Goal: Check status: Check status

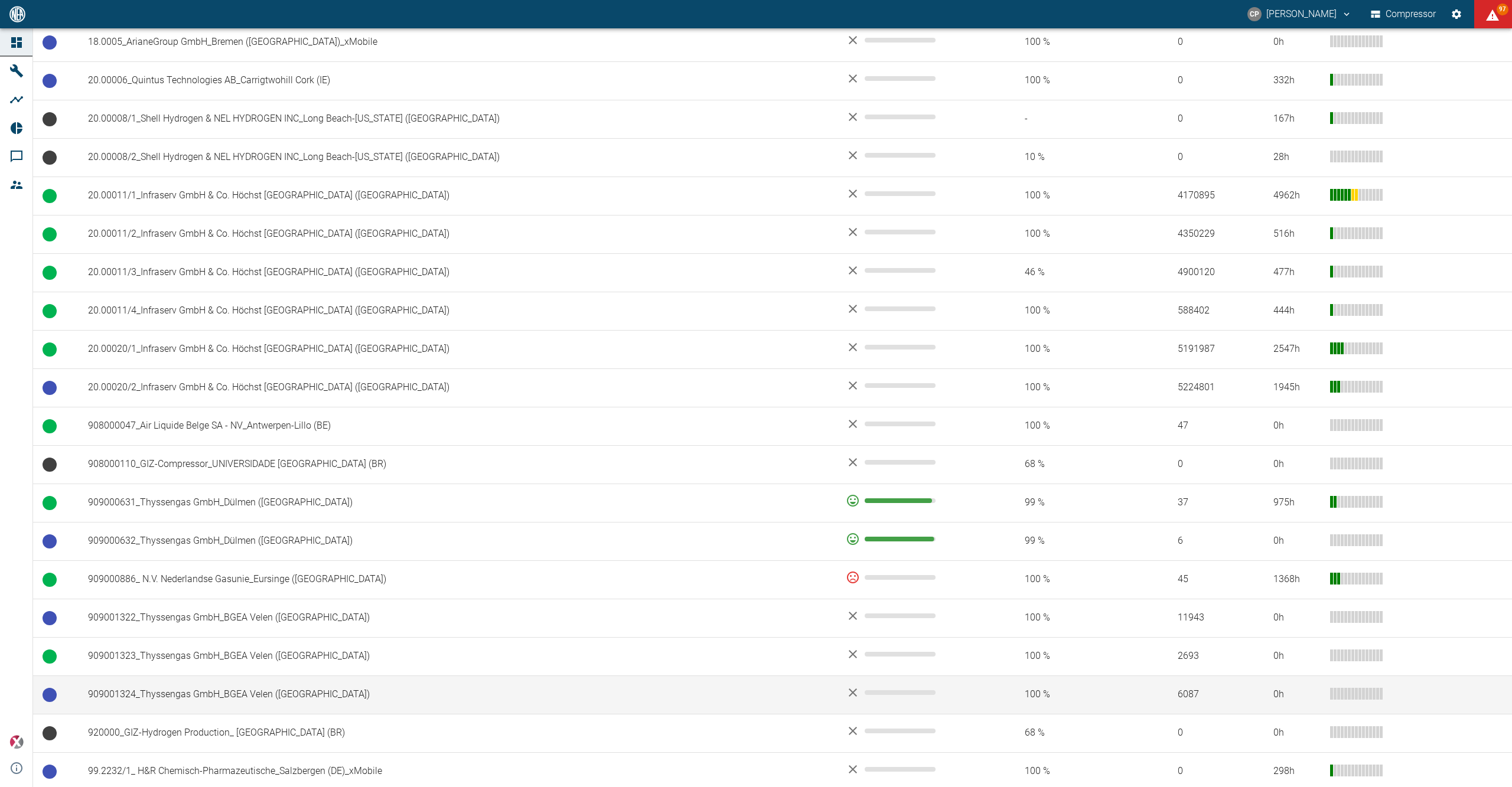
scroll to position [816, 0]
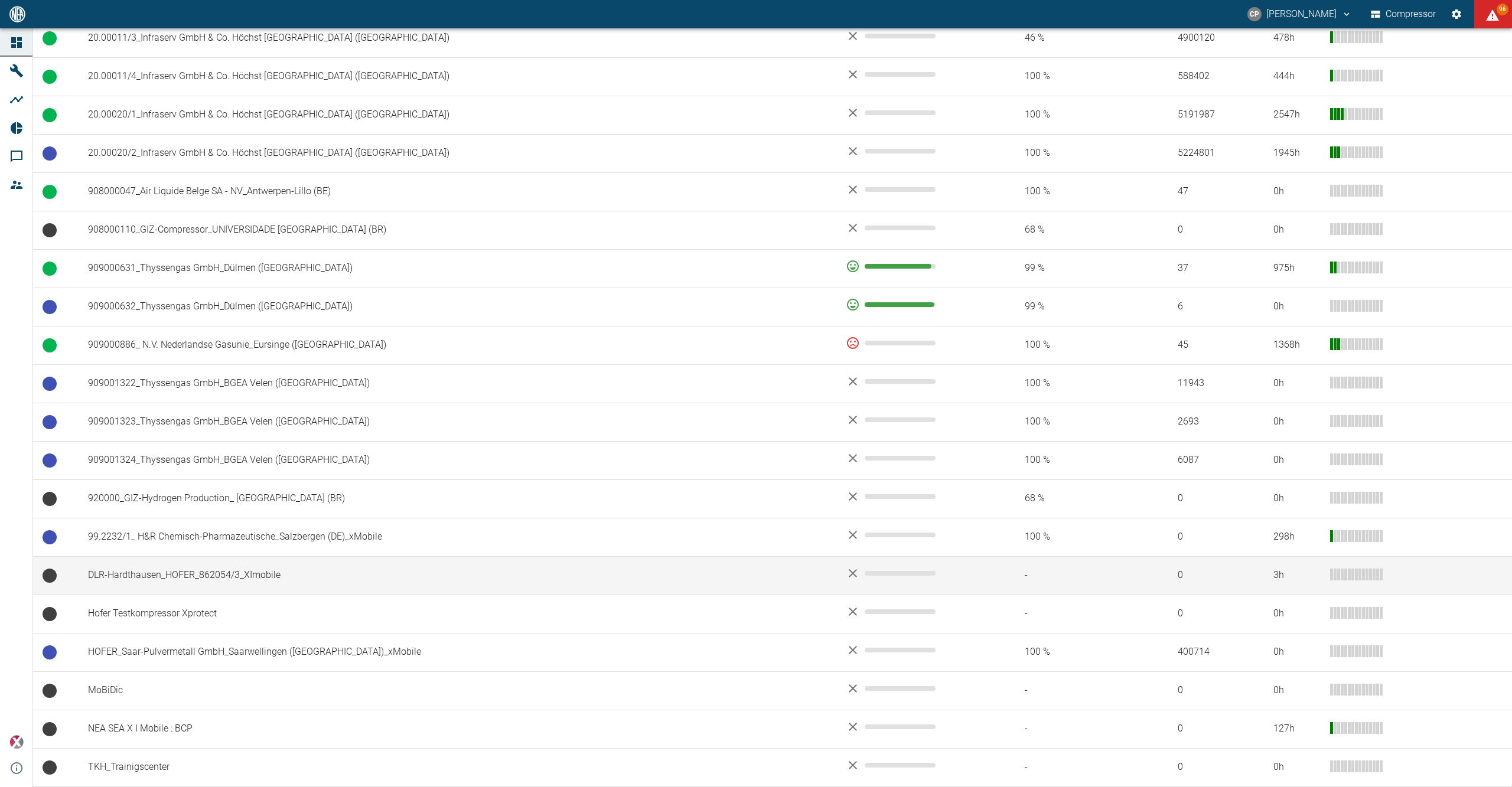
click at [224, 94] on td "DLR-Hardthausen_HOFER_862054/3_XImobile" at bounding box center [457, 575] width 758 height 38
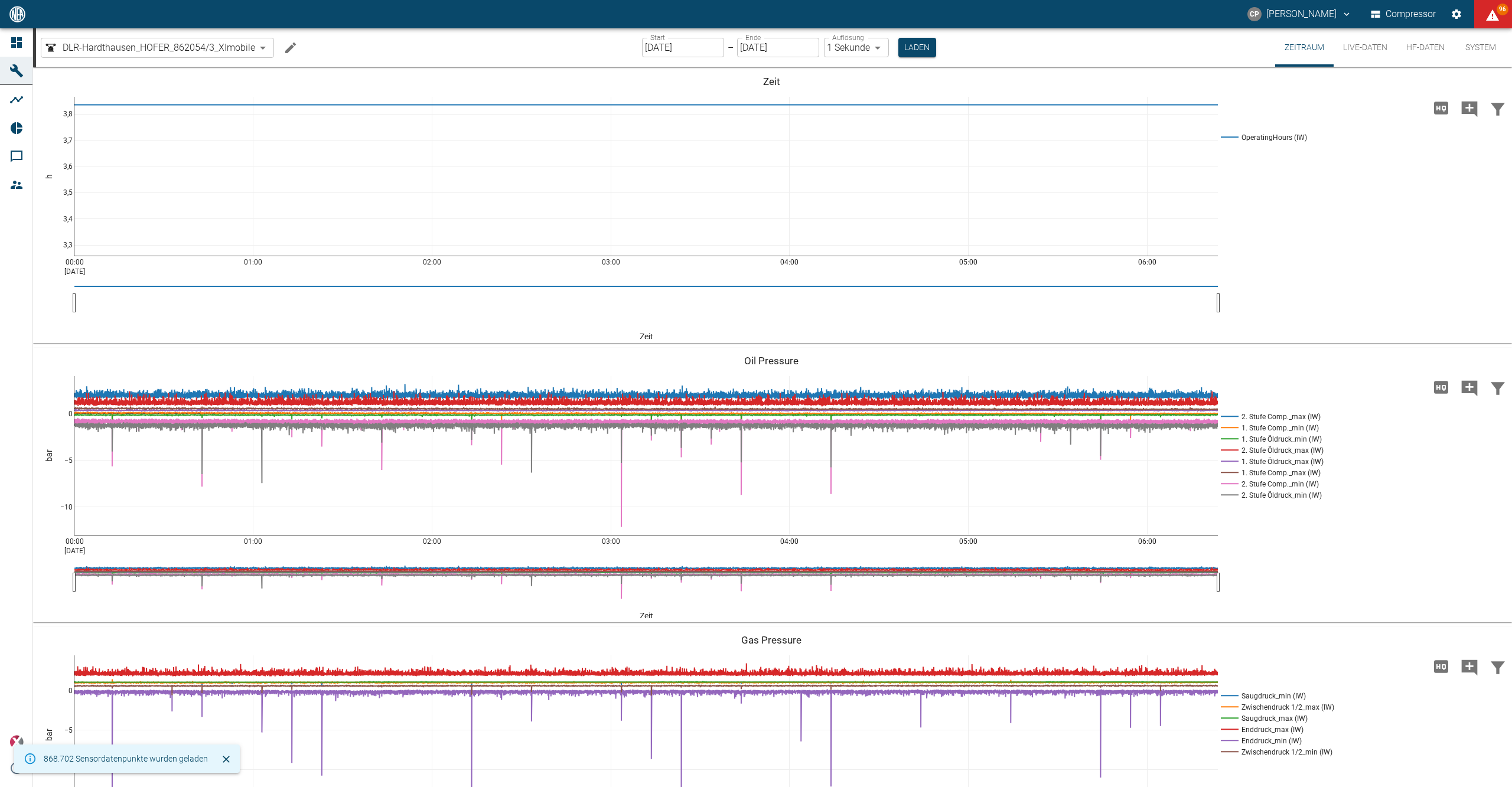
click at [393, 47] on input "[DATE]" at bounding box center [683, 47] width 82 height 20
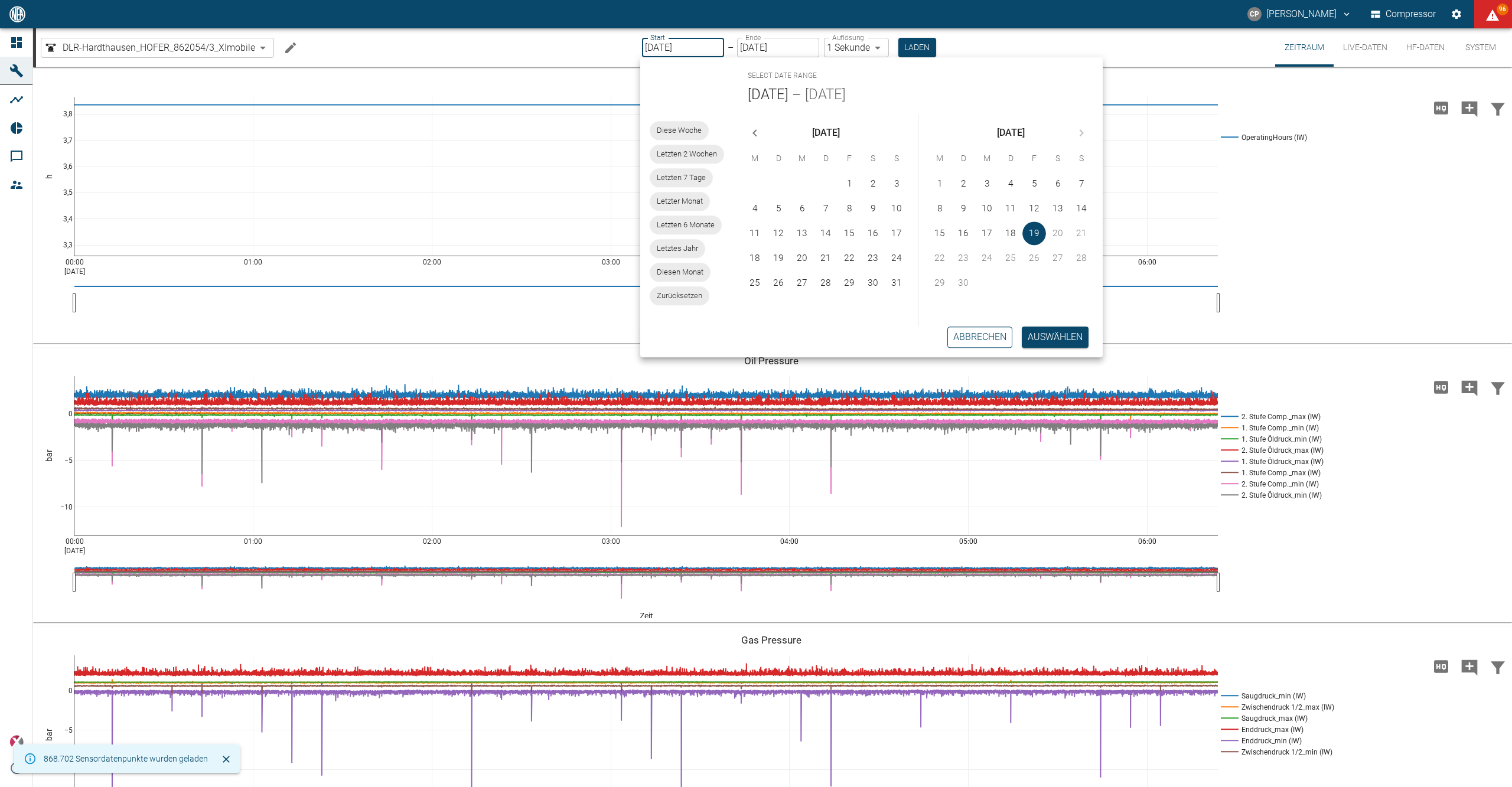
click at [393, 94] on button "Abbrechen" at bounding box center [980, 336] width 65 height 21
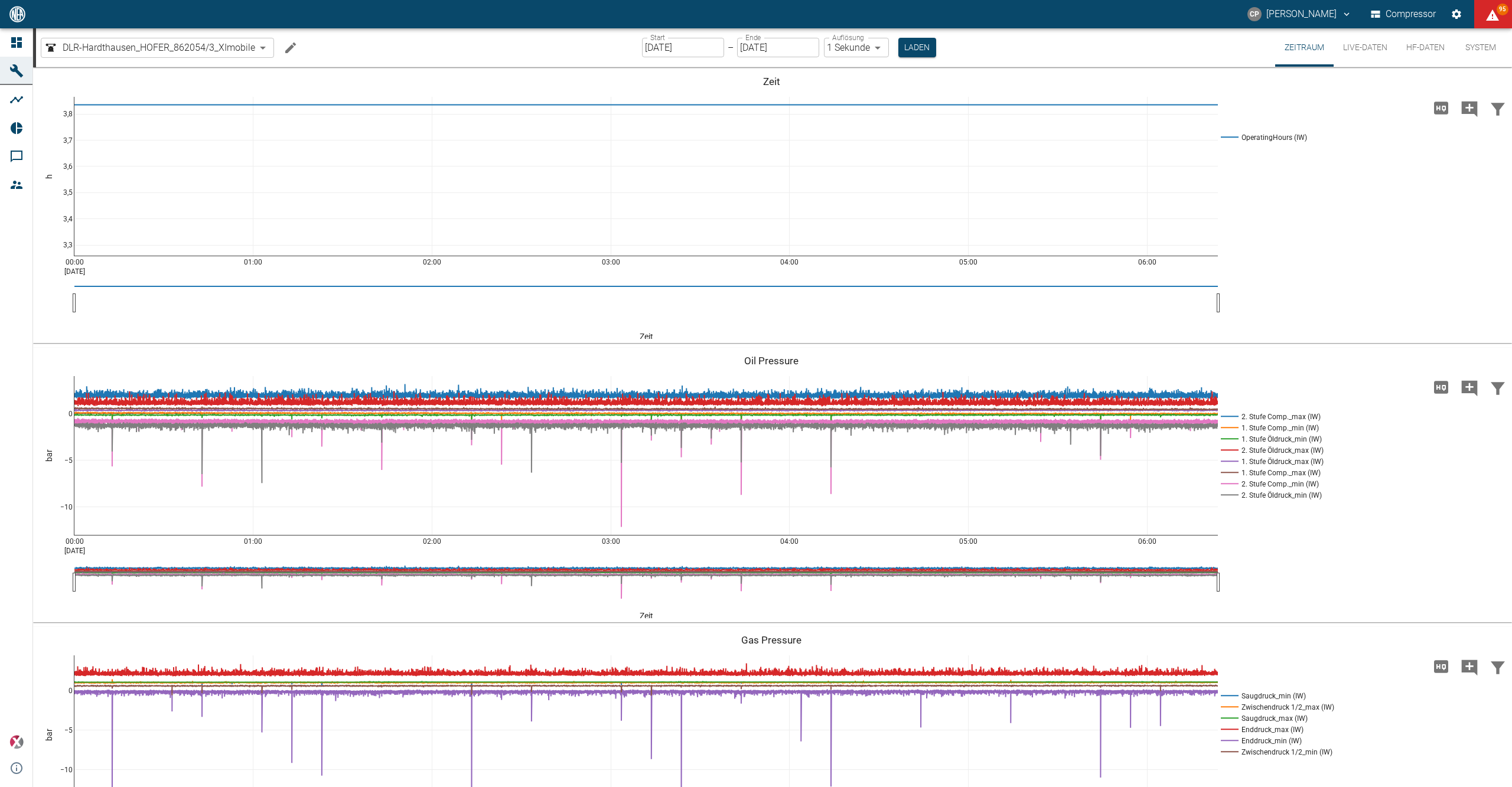
click at [393, 45] on input "[DATE]" at bounding box center [683, 47] width 82 height 20
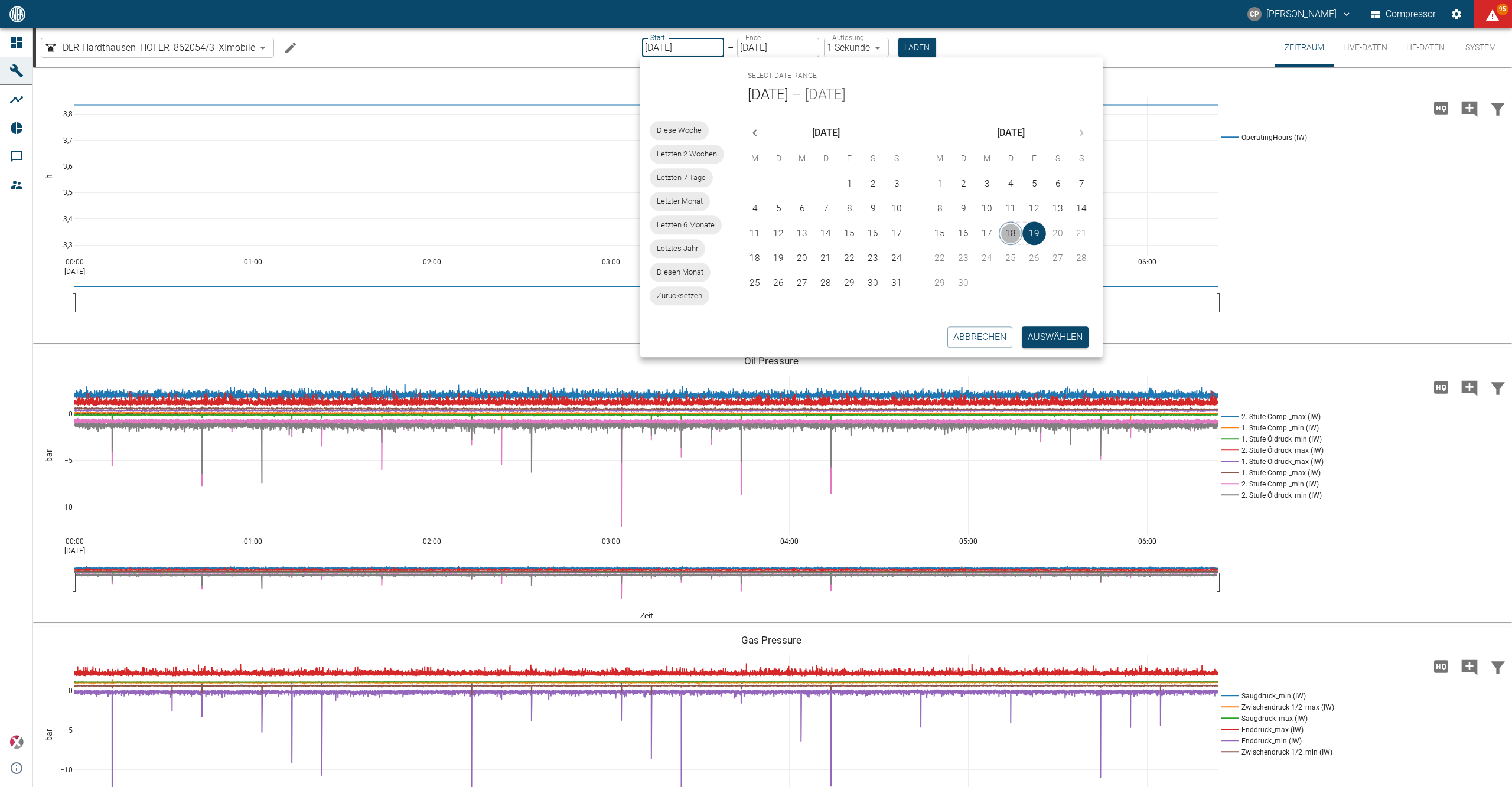
click at [393, 94] on button "18" at bounding box center [1010, 233] width 24 height 24
type input "[DATE]"
click at [393, 94] on button "Auswählen" at bounding box center [1056, 336] width 67 height 21
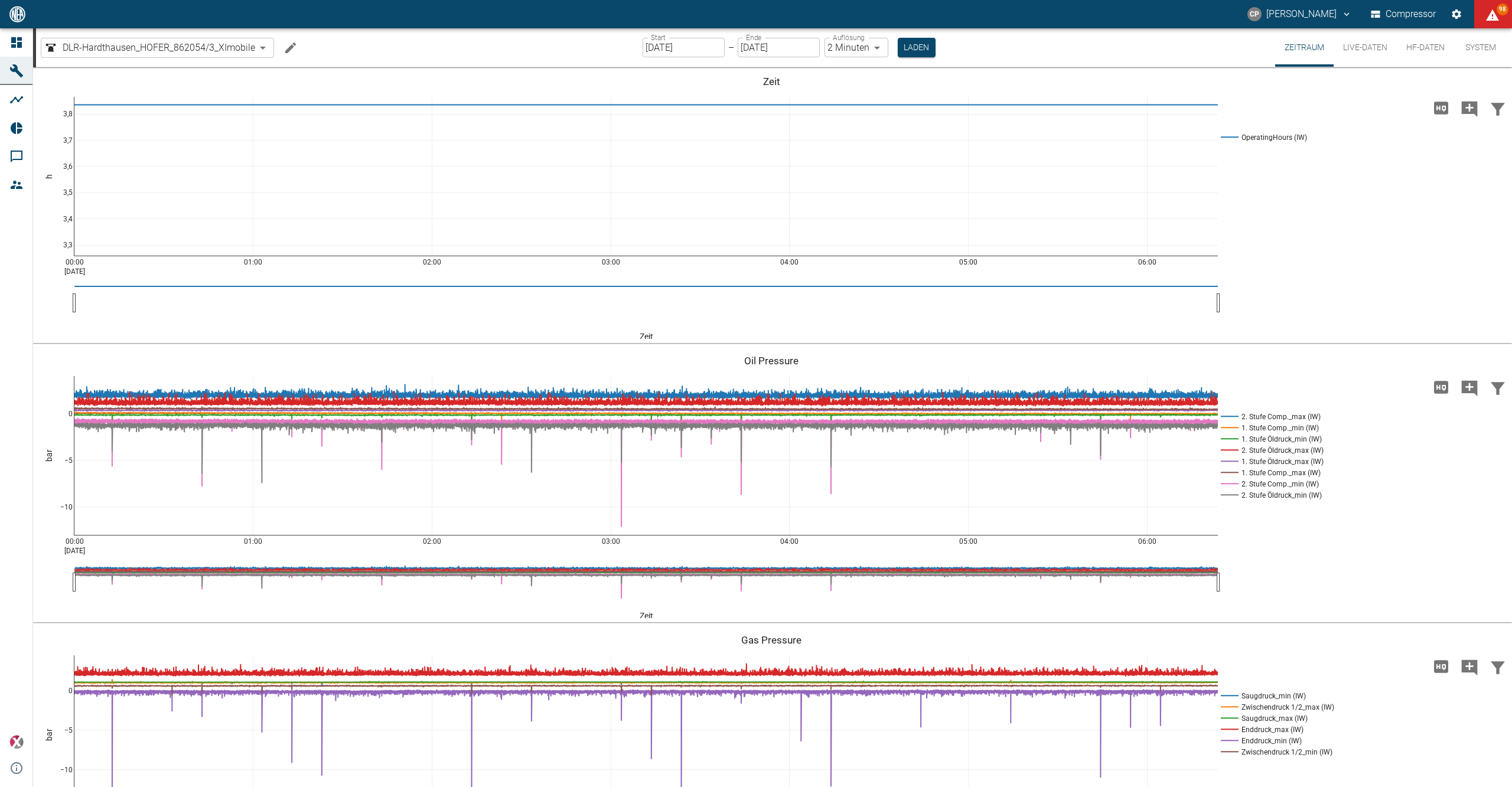
click at [393, 50] on input "[DATE]" at bounding box center [683, 47] width 82 height 20
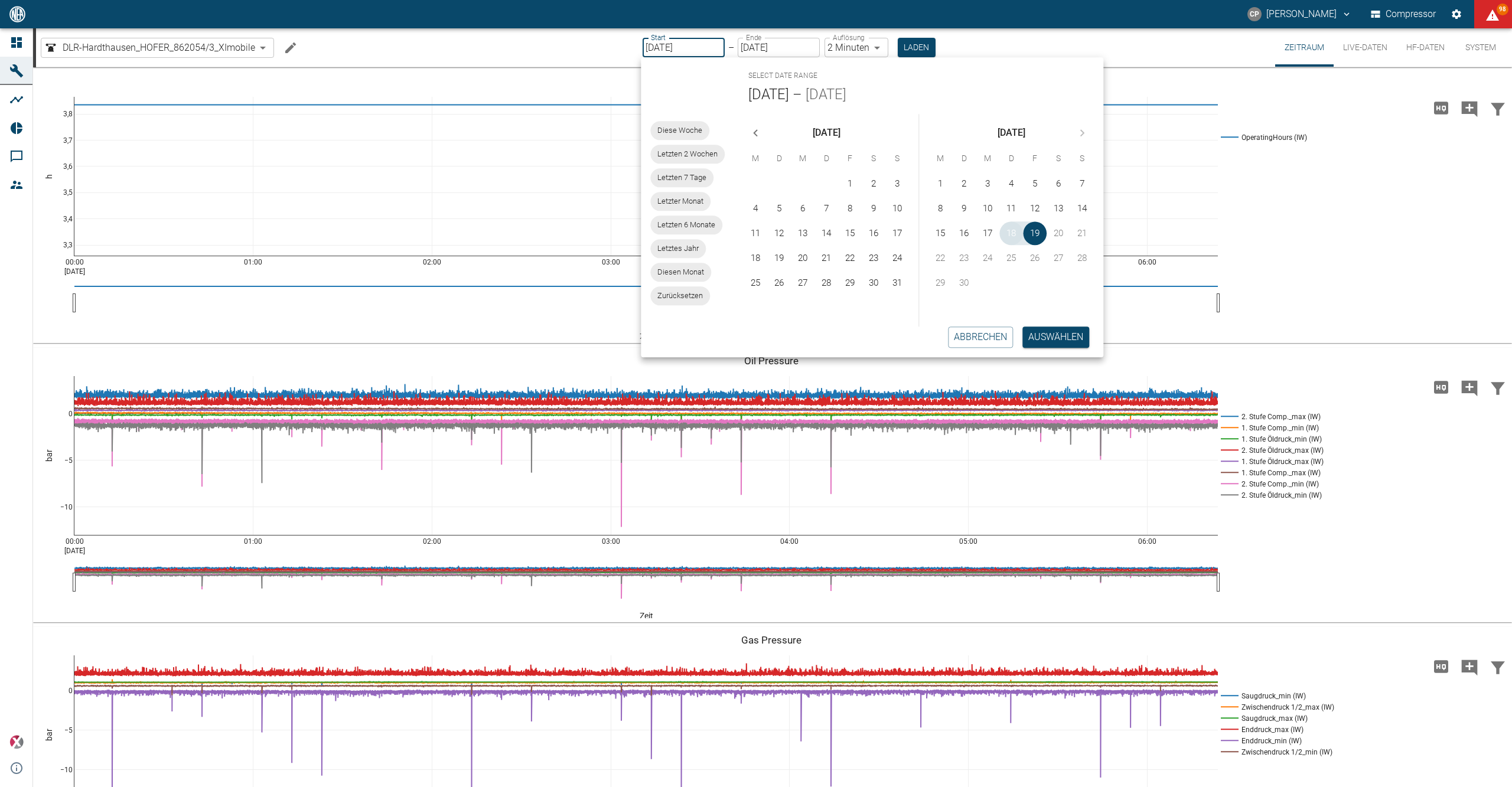
click at [393, 94] on button "18" at bounding box center [1012, 233] width 24 height 24
click at [393, 94] on button "19" at bounding box center [1035, 233] width 24 height 24
click at [393, 94] on button "Auswählen" at bounding box center [1056, 336] width 67 height 21
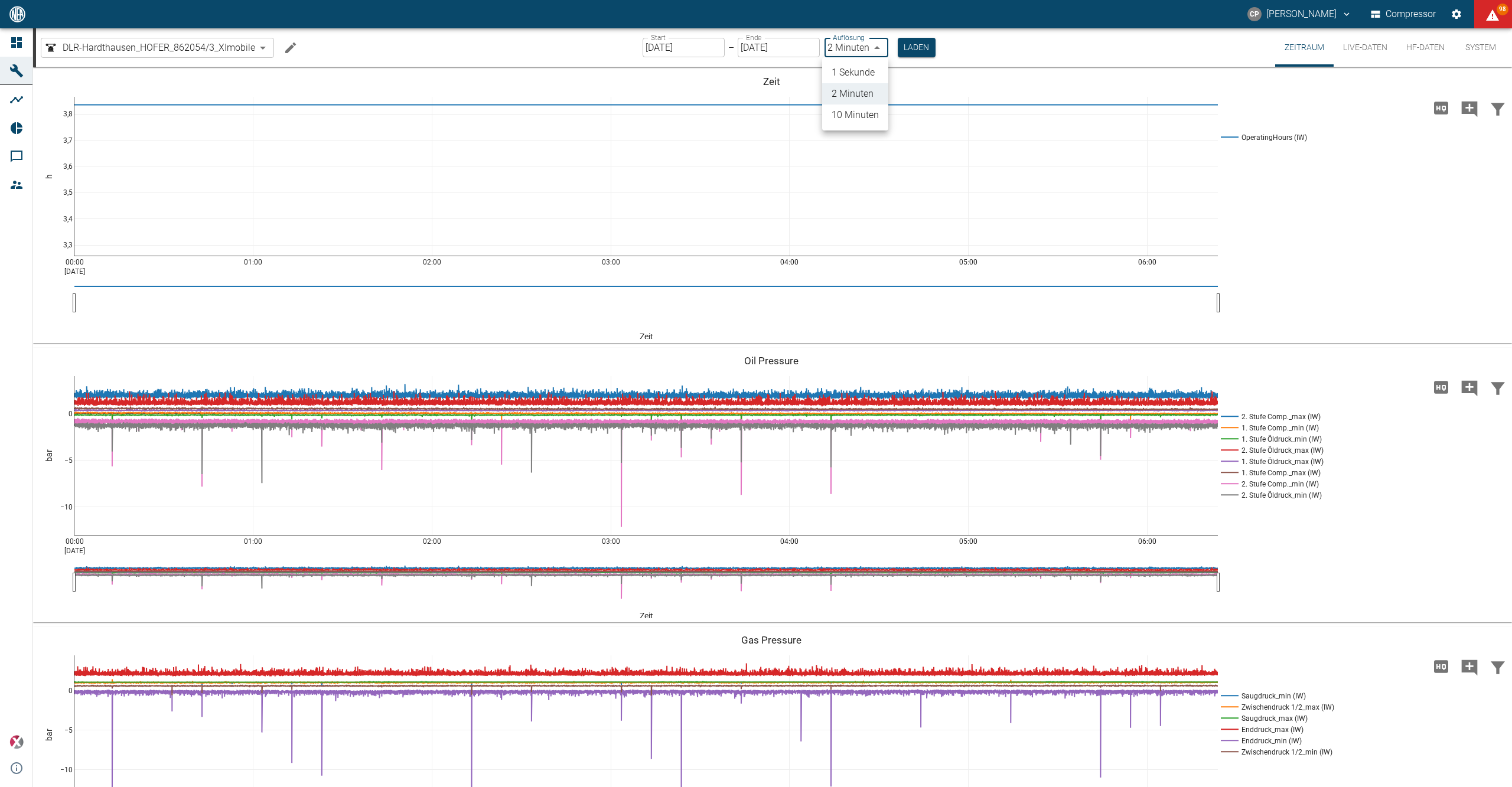
click at [393, 47] on body "CP [PERSON_NAME] Compressor 98 Dashboard Maschinen Analysen Reports Kommentare …" at bounding box center [756, 393] width 1512 height 787
click at [393, 67] on li "1 Sekunde" at bounding box center [855, 72] width 66 height 21
type input "1sec"
click at [393, 47] on button "Laden" at bounding box center [917, 47] width 38 height 20
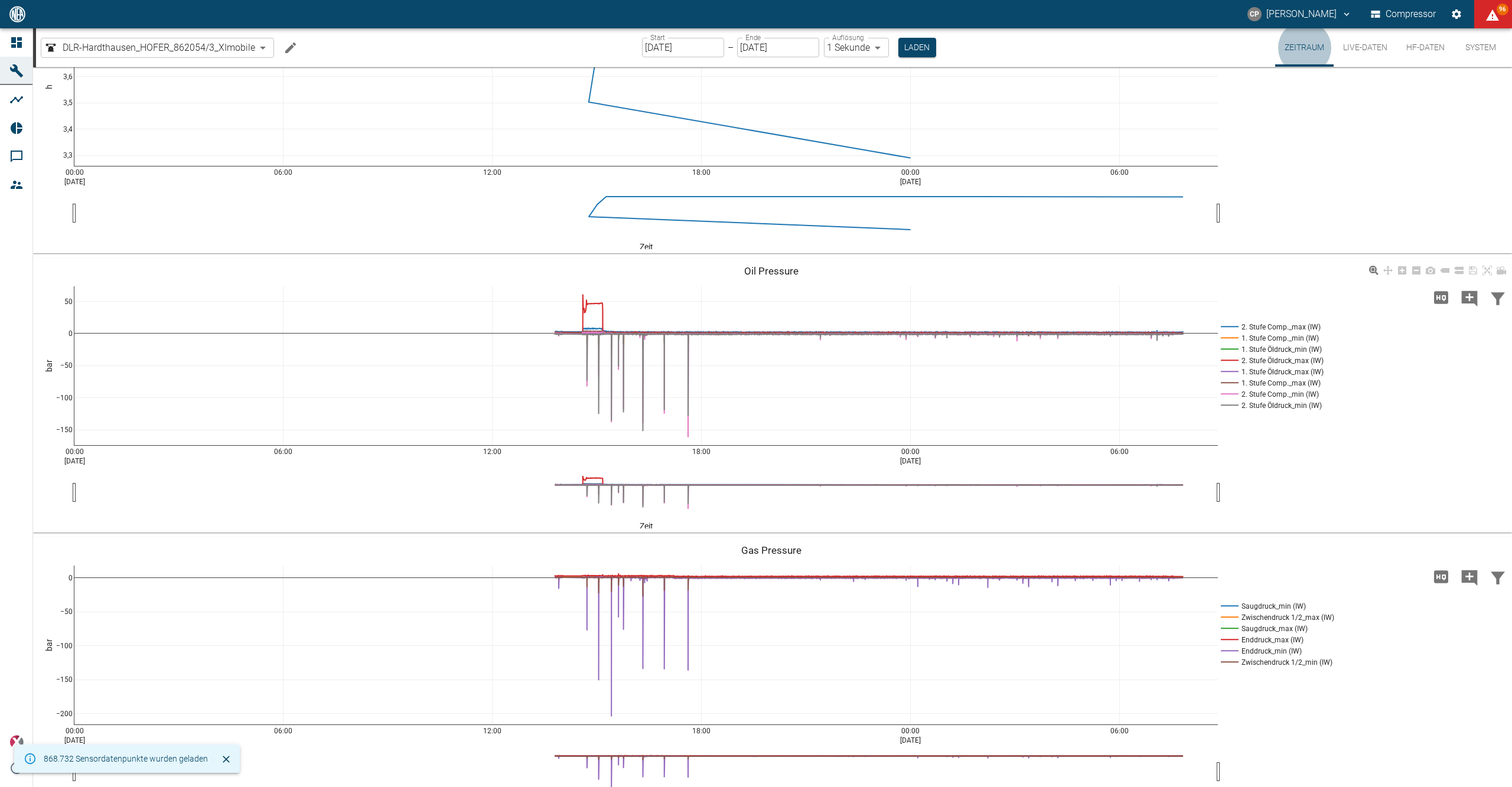
scroll to position [119, 0]
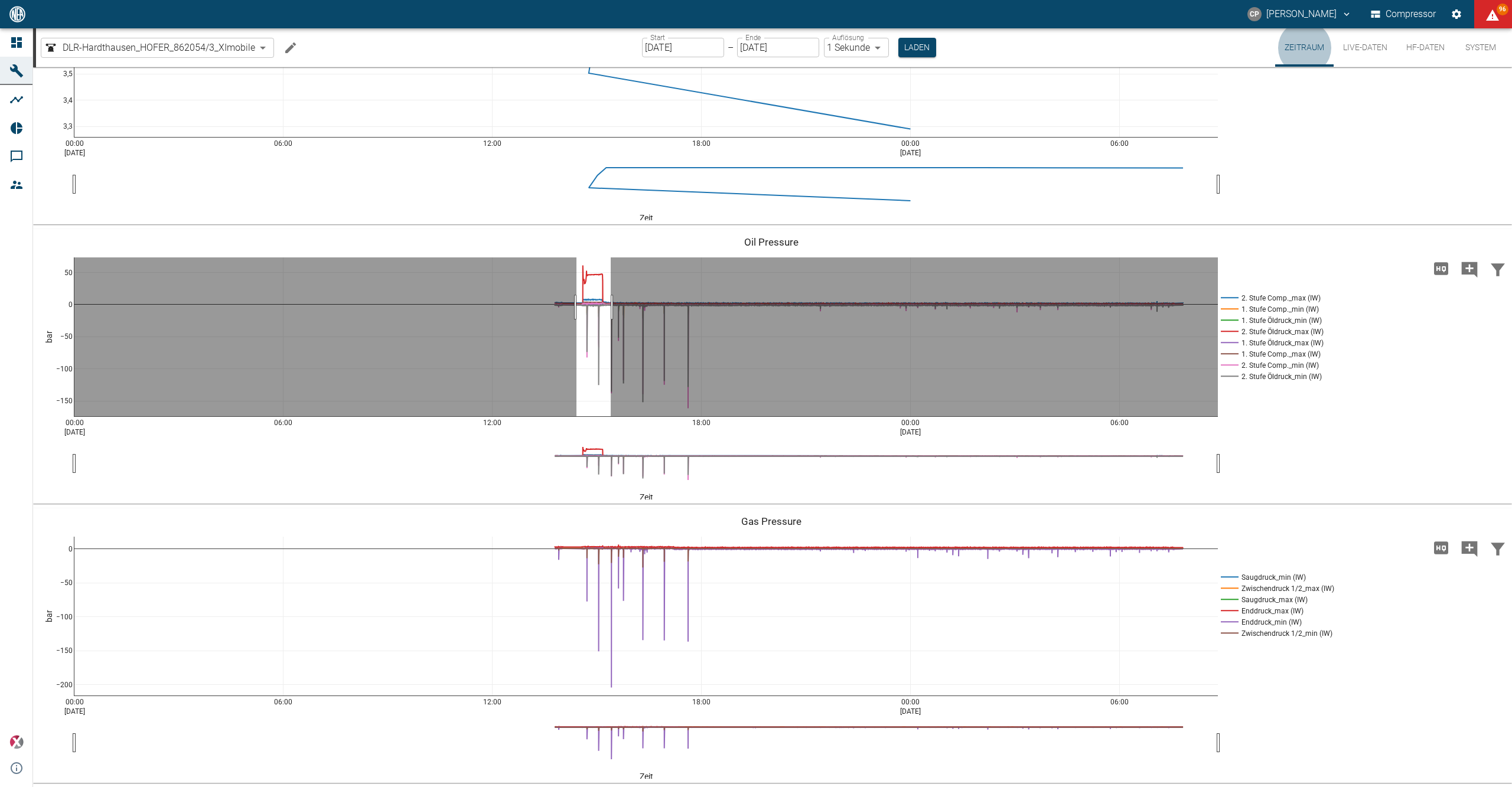
drag, startPoint x: 576, startPoint y: 307, endPoint x: 611, endPoint y: 301, distance: 35.5
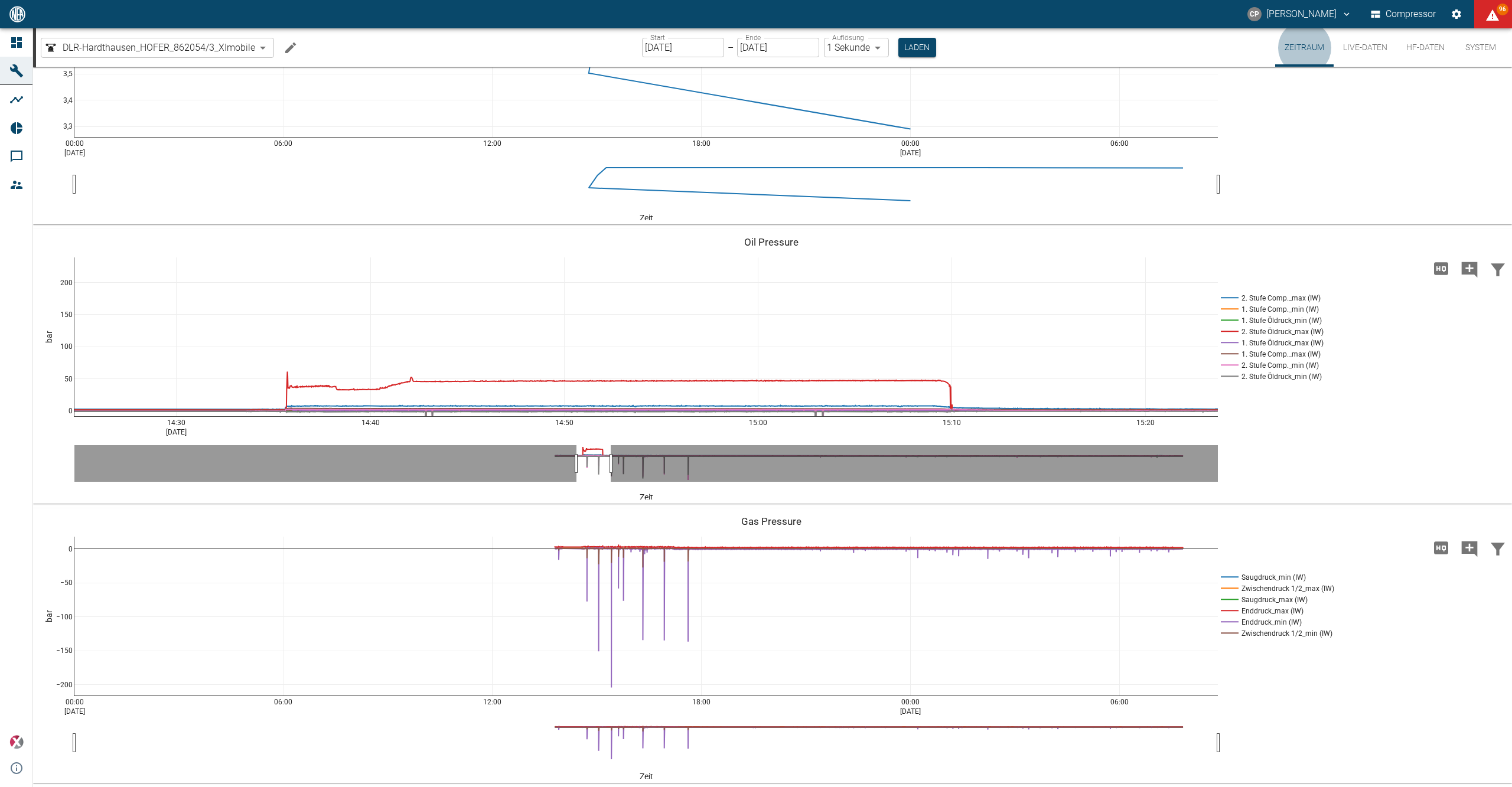
drag, startPoint x: 65, startPoint y: 357, endPoint x: 71, endPoint y: 464, distance: 107.2
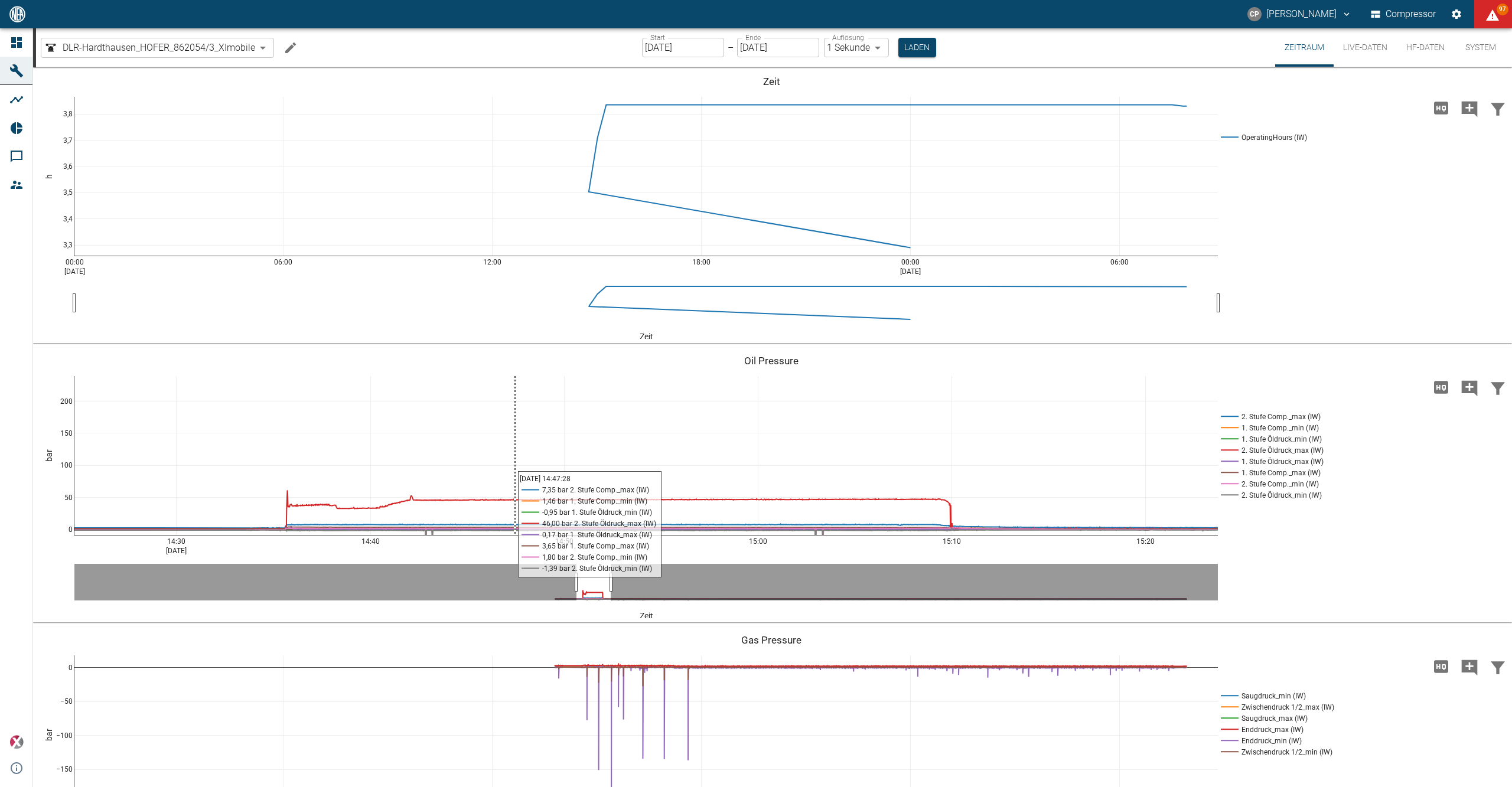
scroll to position [119, 0]
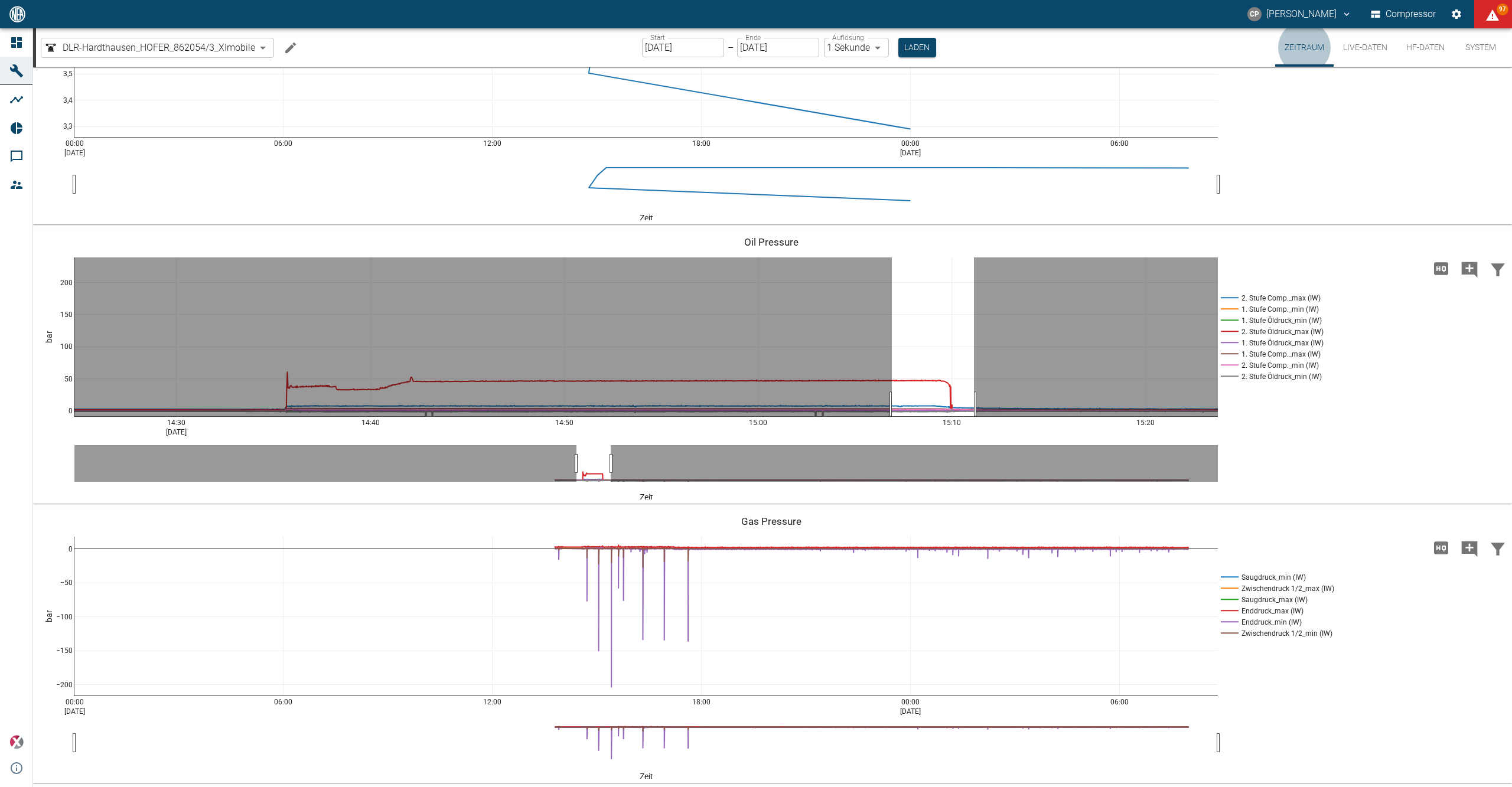
drag, startPoint x: 892, startPoint y: 404, endPoint x: 974, endPoint y: 400, distance: 82.1
